Goal: Task Accomplishment & Management: Use online tool/utility

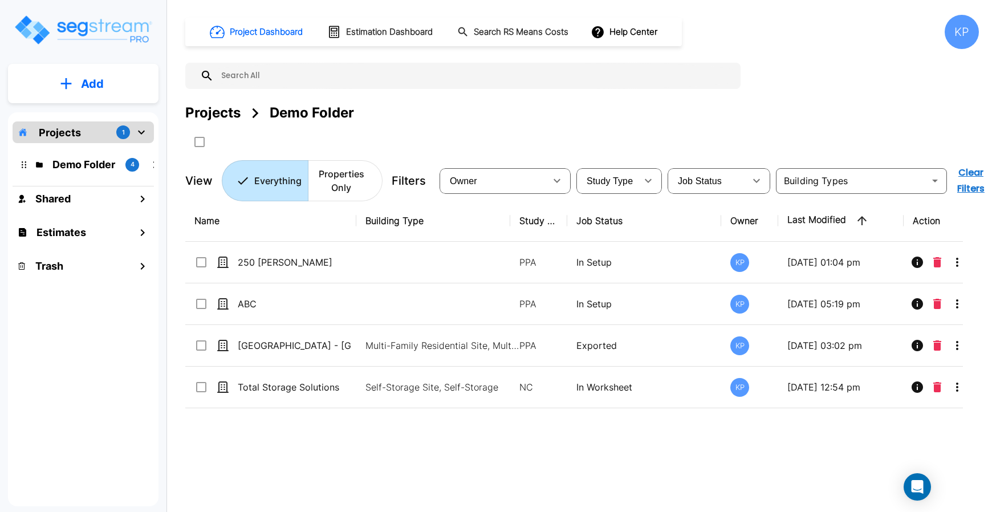
click at [74, 134] on p "Projects" at bounding box center [60, 132] width 42 height 15
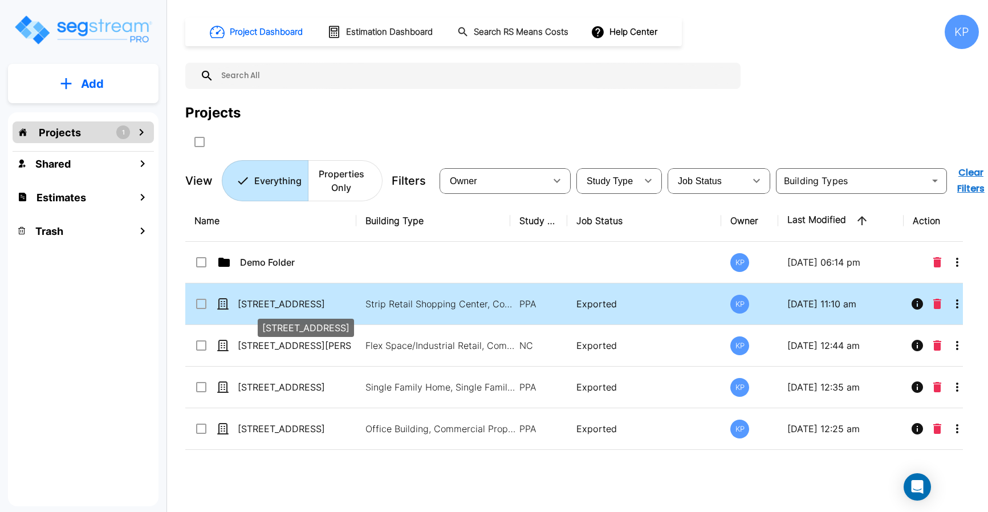
click at [256, 304] on p "[STREET_ADDRESS]" at bounding box center [295, 304] width 114 height 14
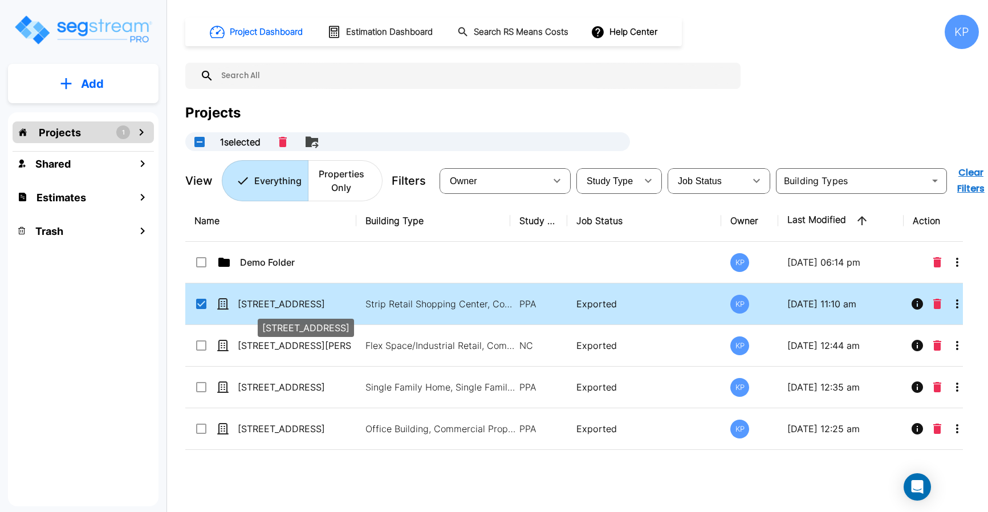
click at [256, 301] on p "[STREET_ADDRESS]" at bounding box center [295, 304] width 114 height 14
checkbox input "false"
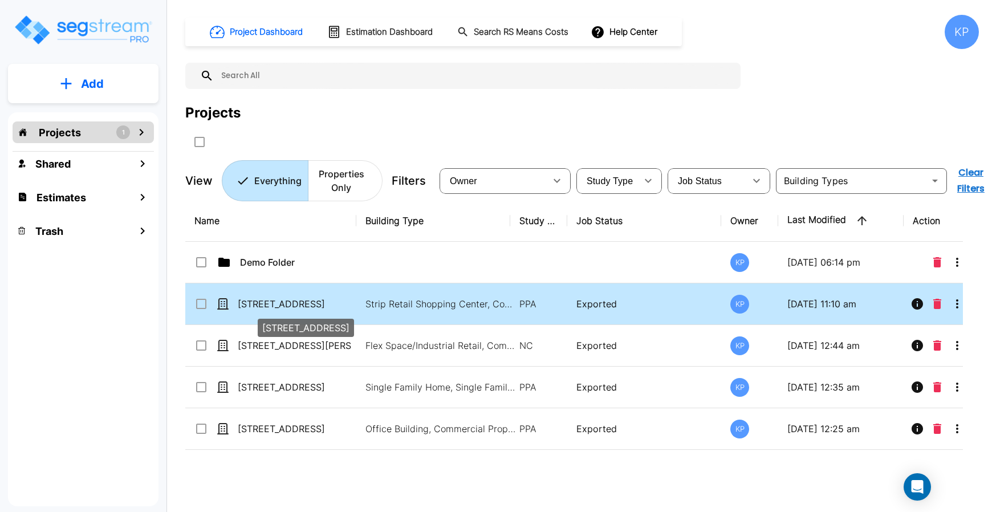
click at [256, 301] on p "[STREET_ADDRESS]" at bounding box center [295, 304] width 114 height 14
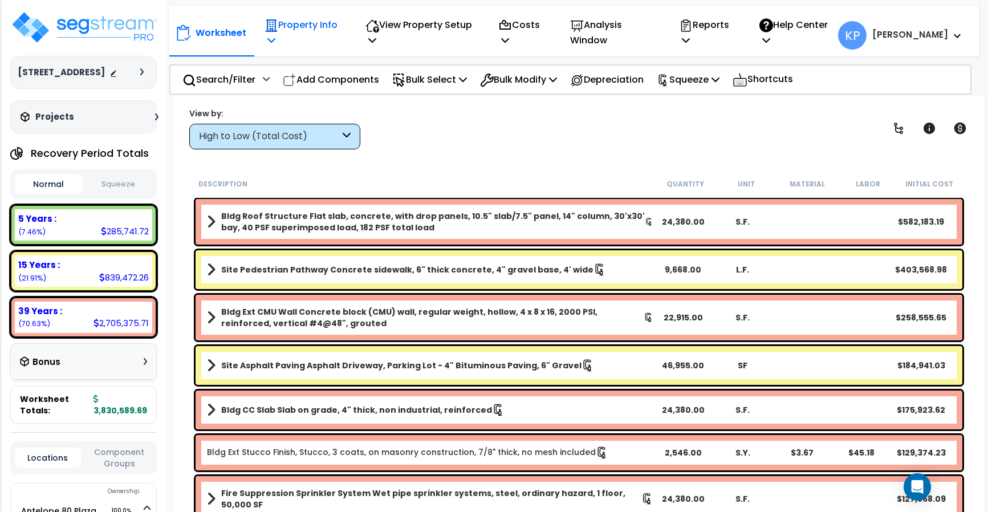
click at [297, 43] on p "Property Info" at bounding box center [302, 32] width 77 height 31
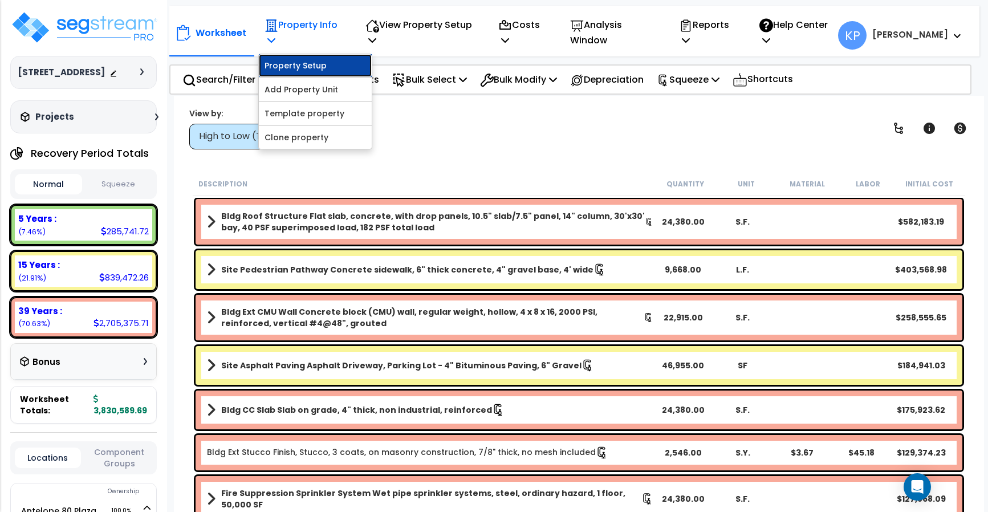
click at [283, 71] on link "Property Setup" at bounding box center [315, 65] width 113 height 23
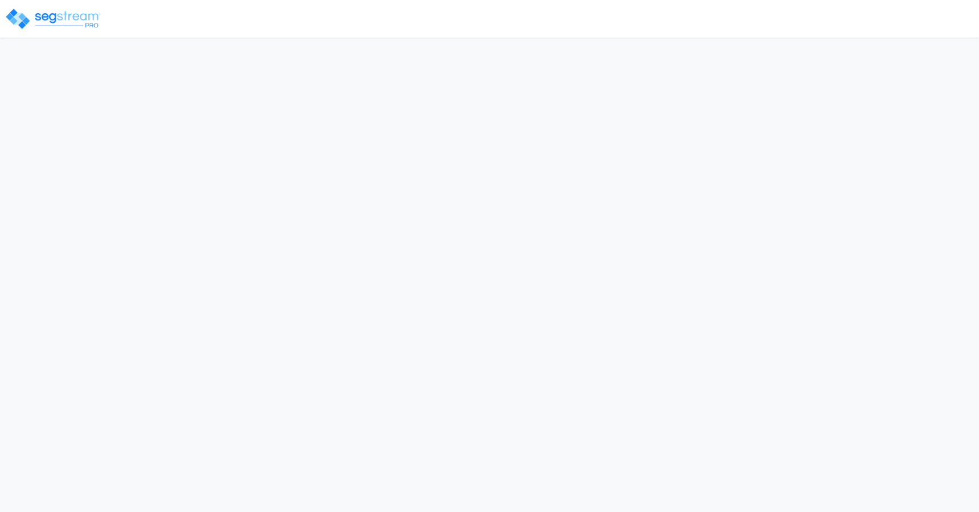
select select "2024"
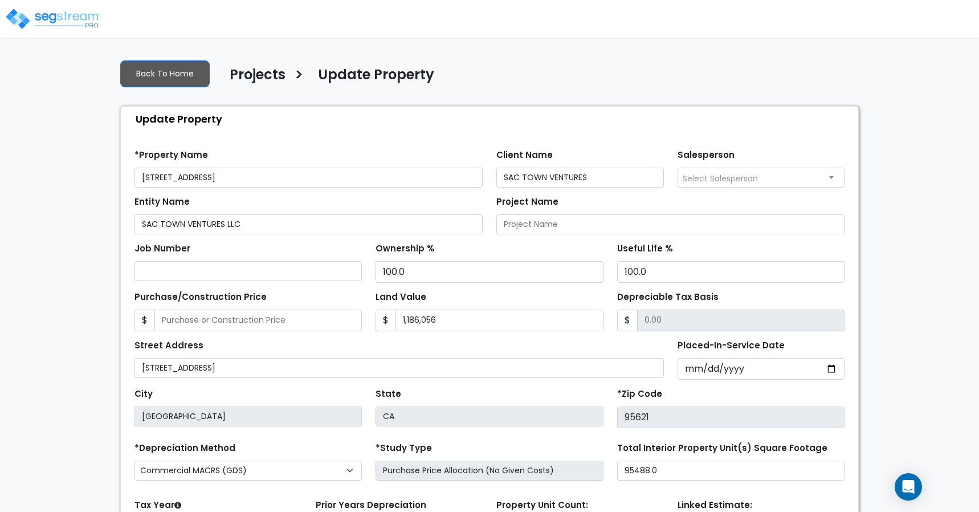
click at [429, 350] on div "Street Address 6412 TUPELO DR, CITRUS HEIGHTS, CA 95621" at bounding box center [398, 357] width 529 height 41
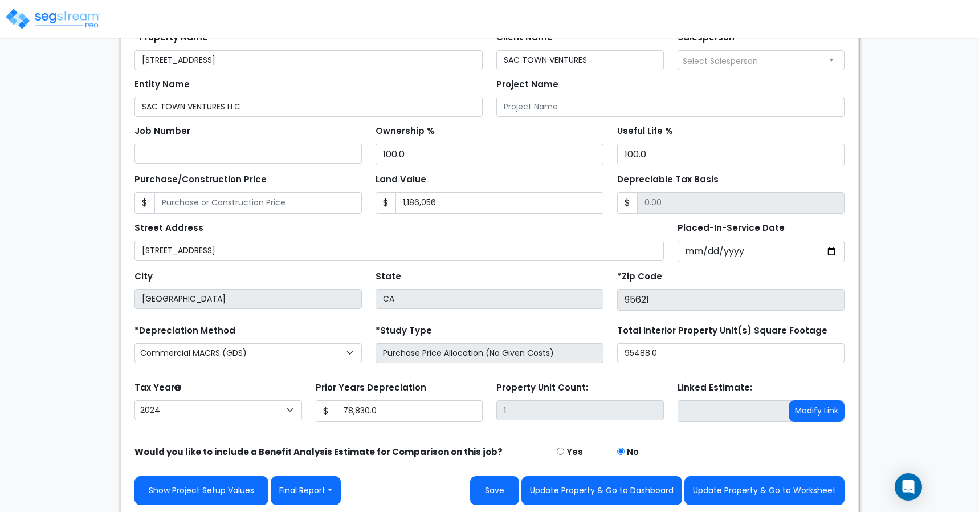
scroll to position [120, 0]
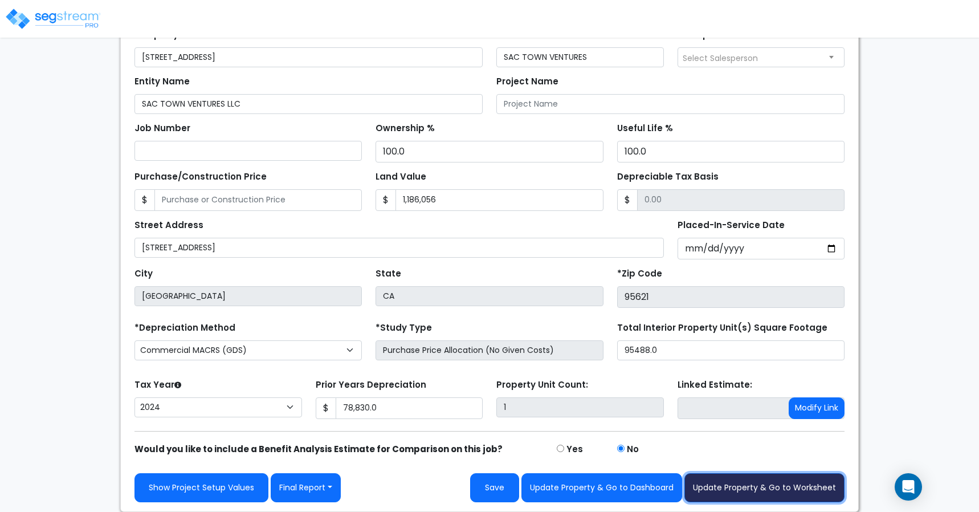
click at [732, 489] on button "Update Property & Go to Worksheet" at bounding box center [764, 487] width 160 height 29
type input "1186056"
type input "78830"
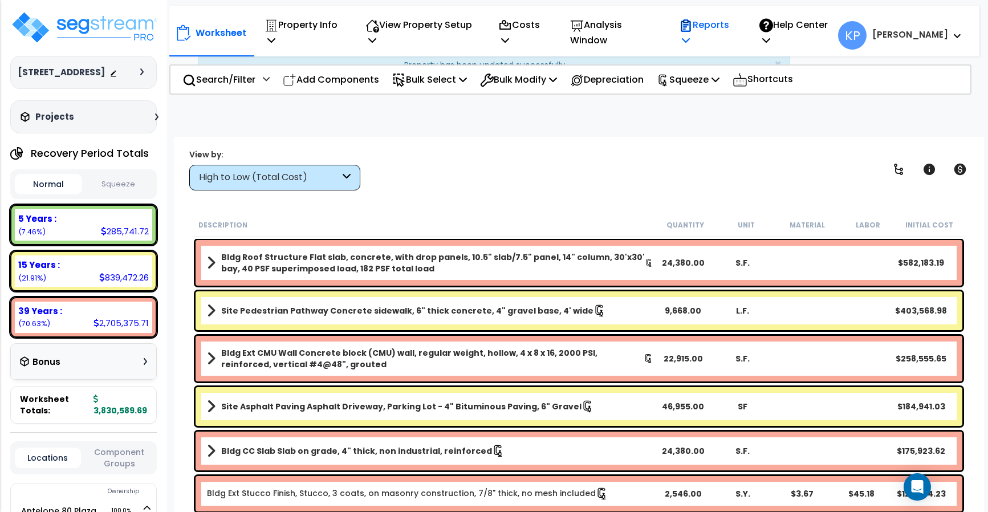
click at [689, 44] on icon at bounding box center [686, 39] width 8 height 9
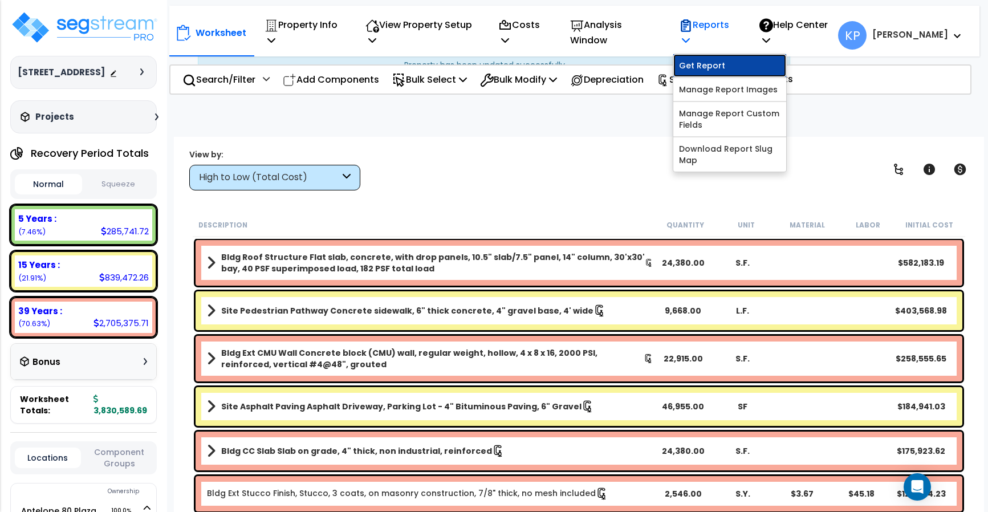
click at [744, 69] on link "Get Report" at bounding box center [729, 65] width 113 height 23
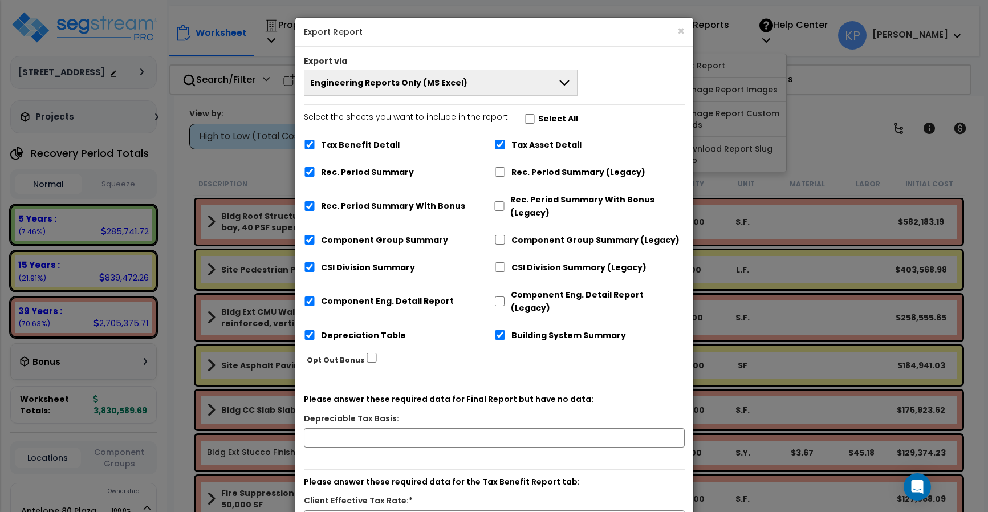
click at [491, 87] on button "Engineering Reports Only (MS Excel)" at bounding box center [441, 83] width 274 height 26
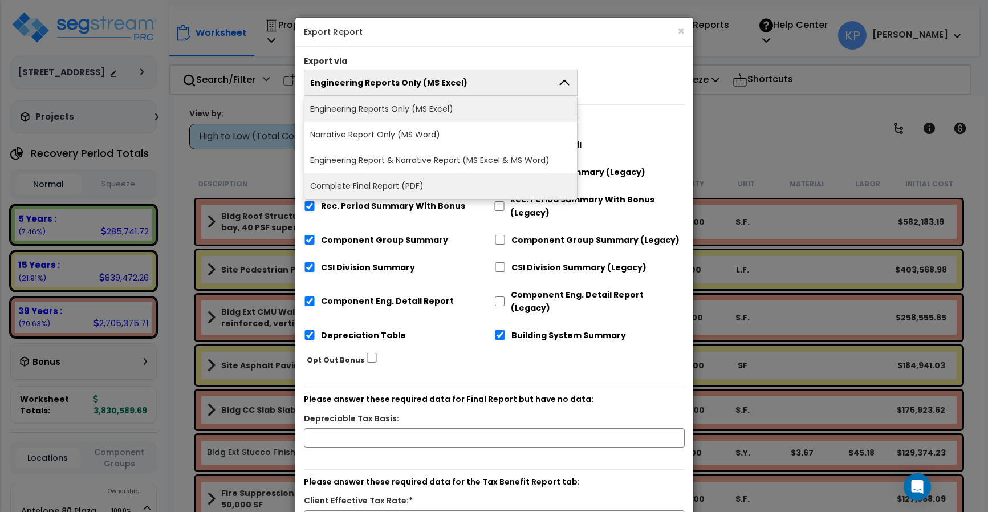
click at [373, 186] on li "Complete Final Report (PDF)" at bounding box center [440, 186] width 273 height 26
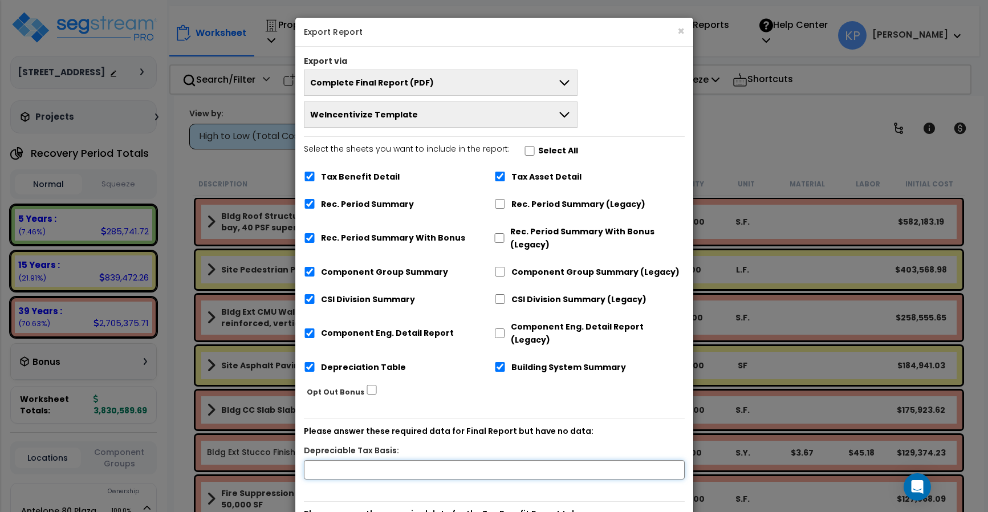
click at [399, 460] on input "text" at bounding box center [494, 469] width 381 height 19
click at [348, 460] on input "text" at bounding box center [494, 469] width 381 height 19
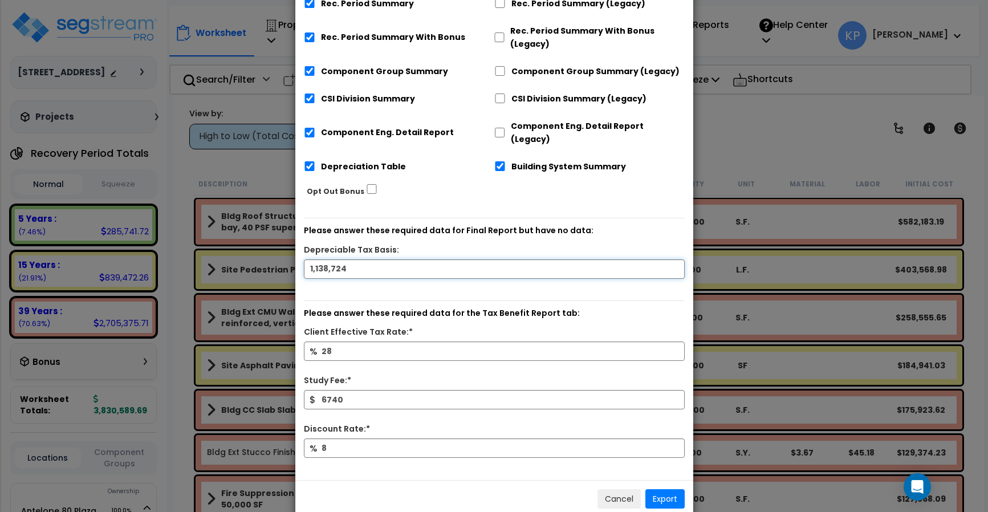
scroll to position [210, 0]
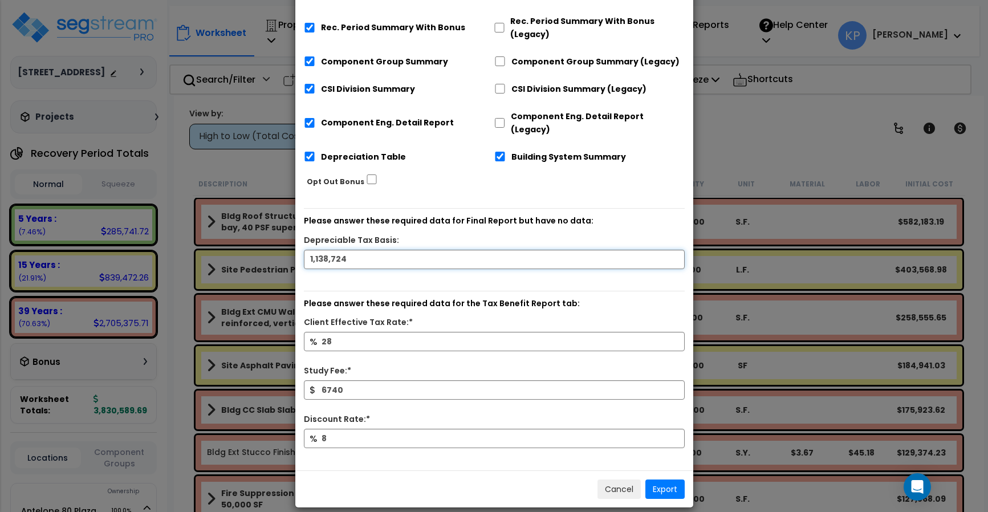
type input "1,138,724"
click at [655, 479] on button "Export" at bounding box center [664, 488] width 39 height 19
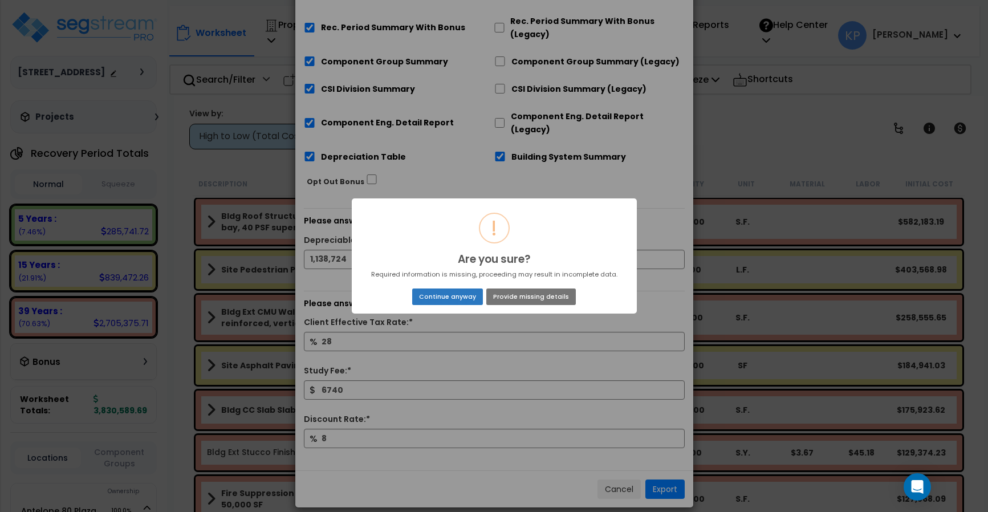
click at [467, 298] on button "Continue anyway" at bounding box center [447, 296] width 70 height 16
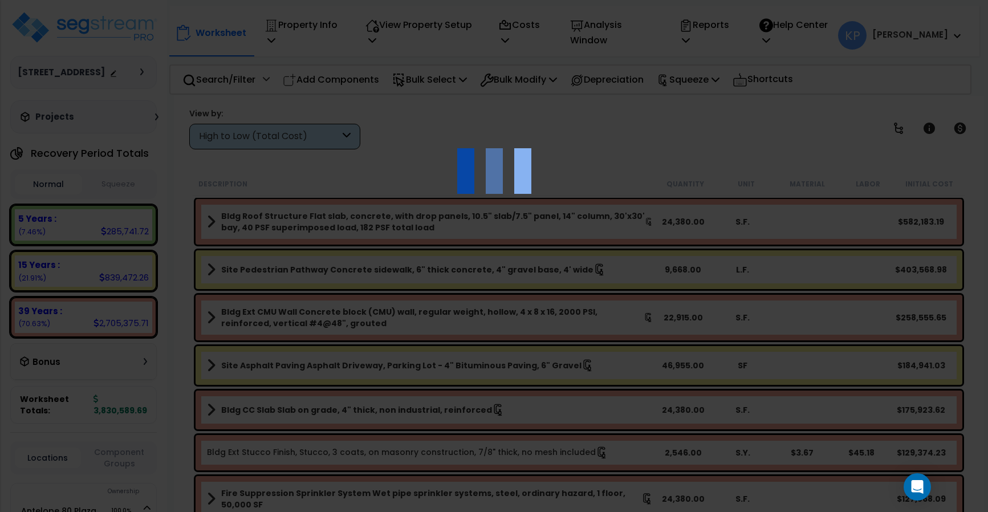
scroll to position [0, 0]
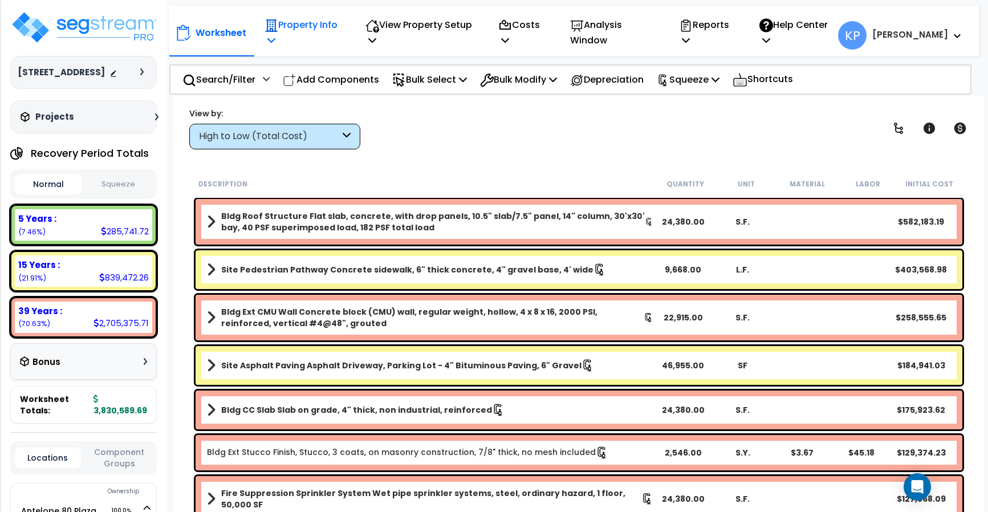
click at [271, 40] on icon at bounding box center [271, 39] width 8 height 9
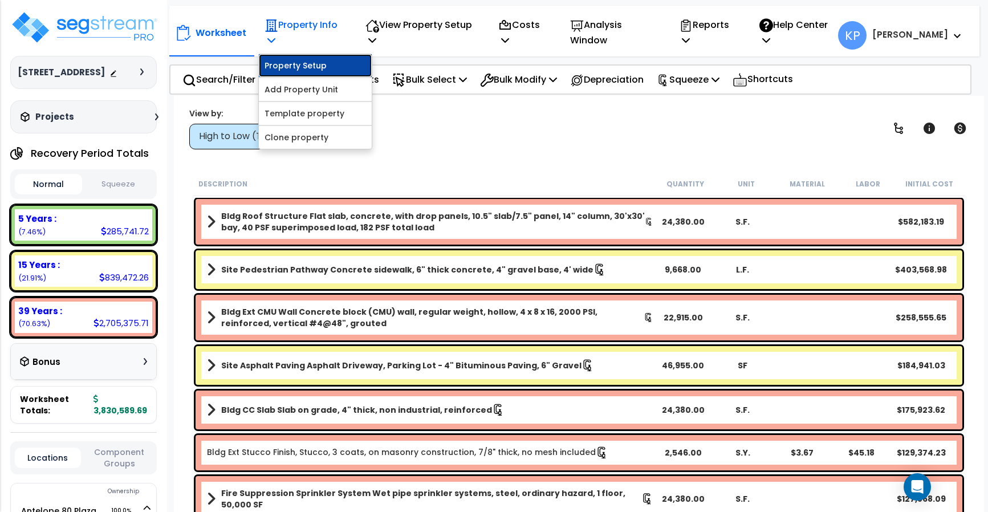
click at [270, 61] on link "Property Setup" at bounding box center [315, 65] width 113 height 23
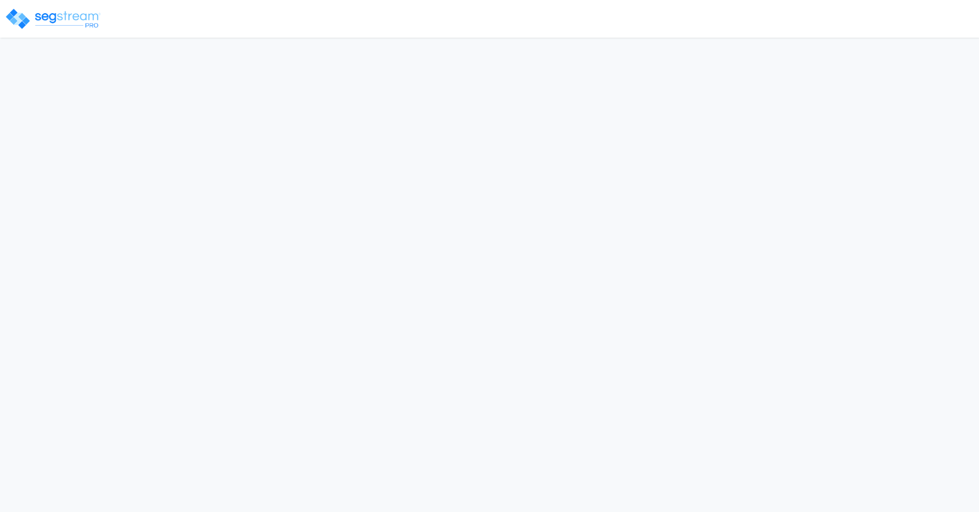
select select "2024"
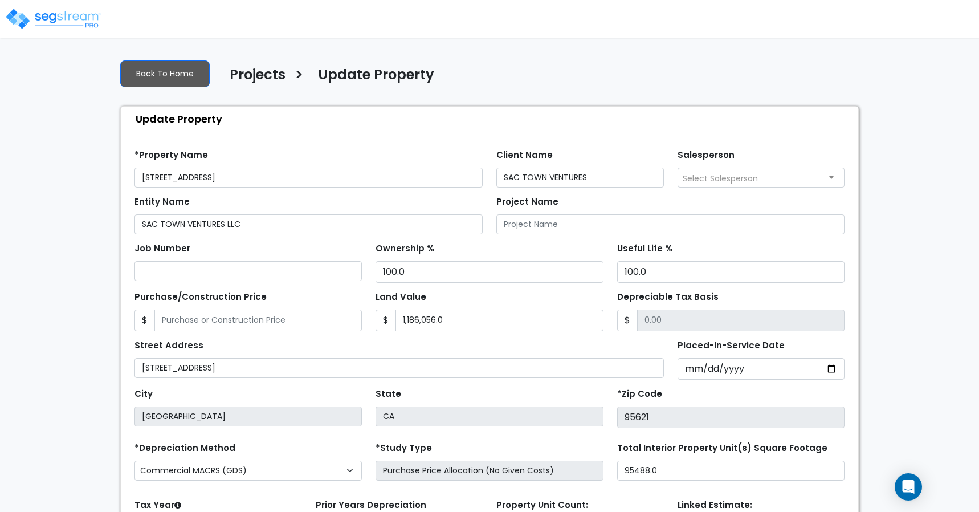
drag, startPoint x: 240, startPoint y: 181, endPoint x: 132, endPoint y: 174, distance: 107.9
click at [132, 174] on div "*Property Name [STREET_ADDRESS]" at bounding box center [309, 166] width 362 height 41
